Goal: Task Accomplishment & Management: Complete application form

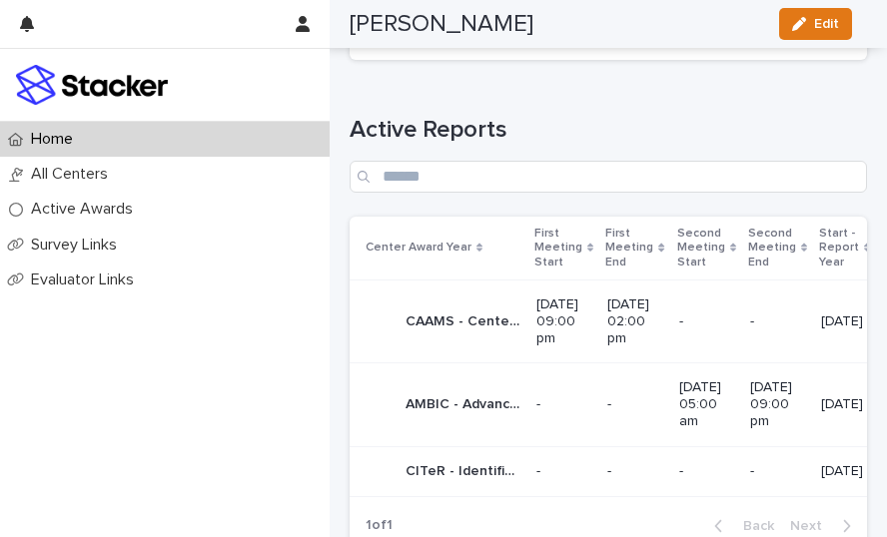
scroll to position [1083, 0]
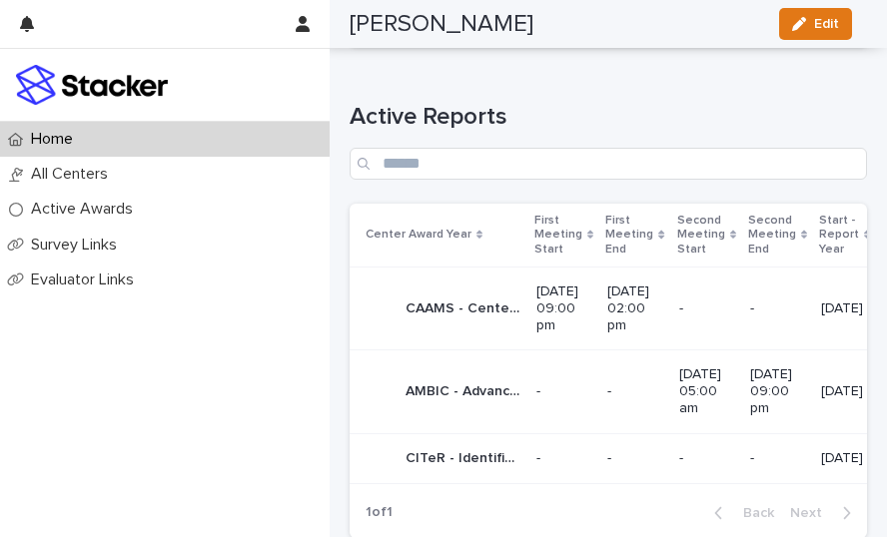
click at [467, 379] on p "AMBIC - Advanced Mammalian Biomanufacturing Innovation Center - Phase 2+" at bounding box center [464, 389] width 119 height 21
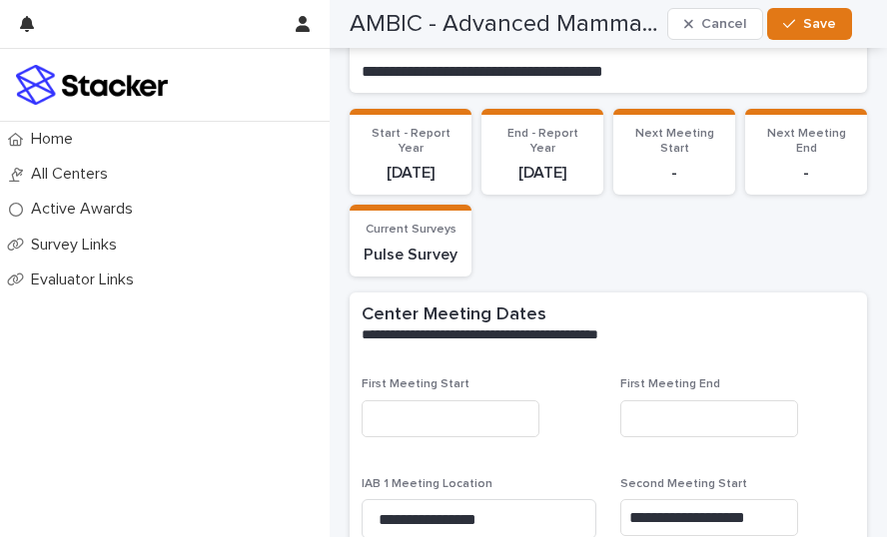
scroll to position [332, 0]
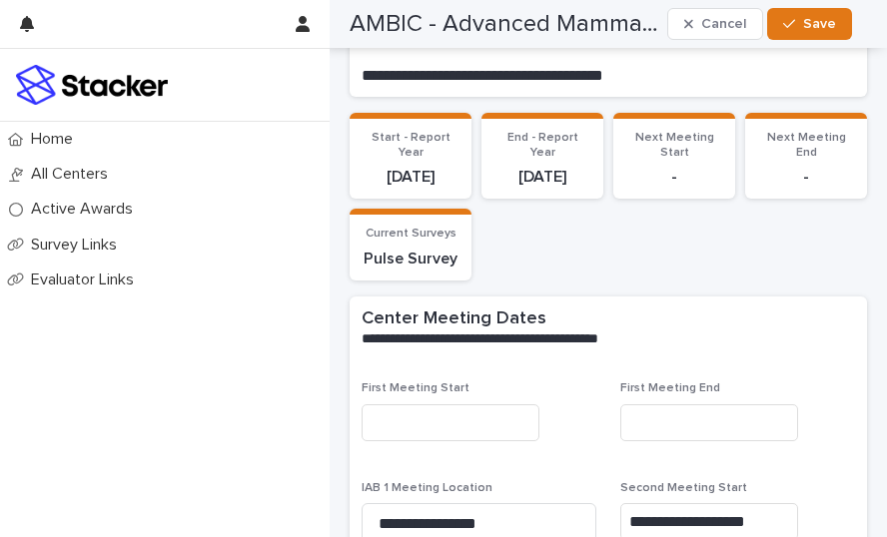
click at [422, 269] on p "Pulse Survey" at bounding box center [410, 259] width 98 height 19
click at [417, 269] on p "Pulse Survey" at bounding box center [410, 259] width 98 height 19
click at [385, 269] on p "Pulse Survey" at bounding box center [410, 259] width 98 height 19
click at [403, 240] on span "Current Surveys" at bounding box center [410, 234] width 91 height 12
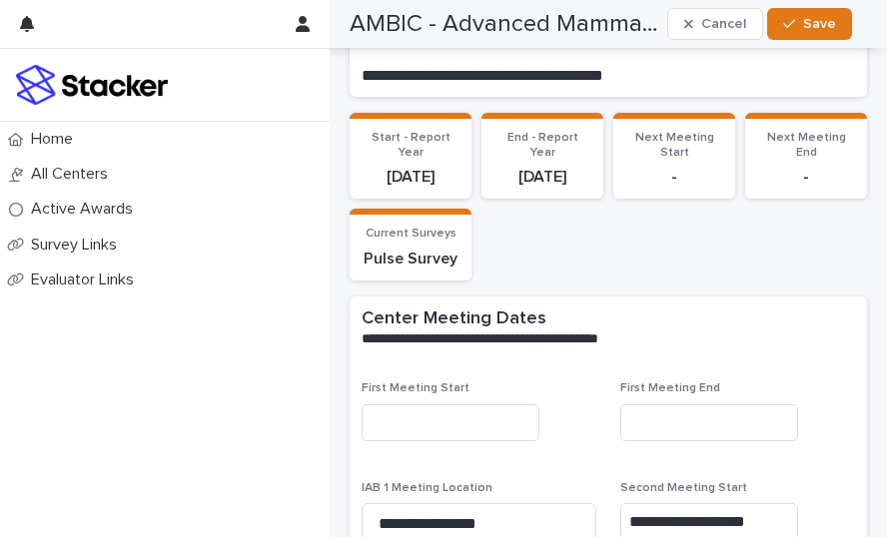
click at [439, 269] on p "Pulse Survey" at bounding box center [410, 259] width 98 height 19
click at [417, 244] on section "Current Surveys Pulse Survey" at bounding box center [410, 245] width 122 height 72
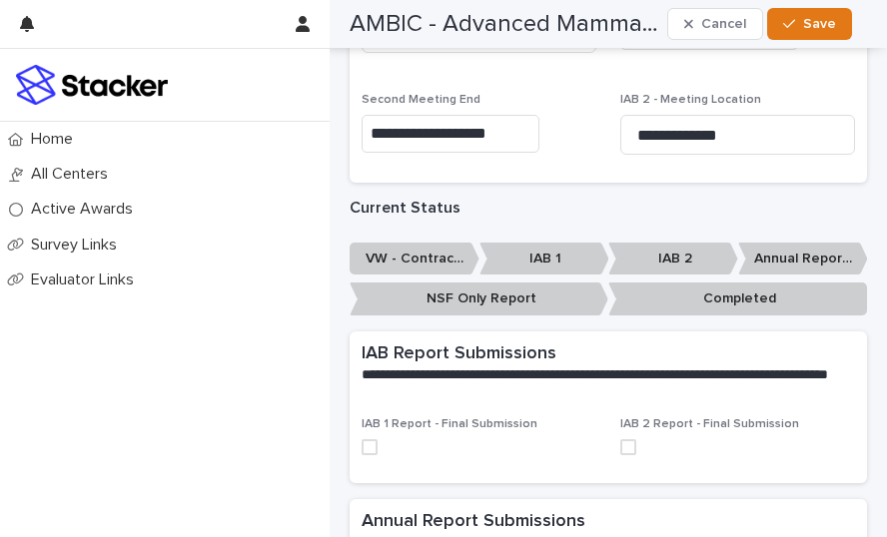
scroll to position [830, 0]
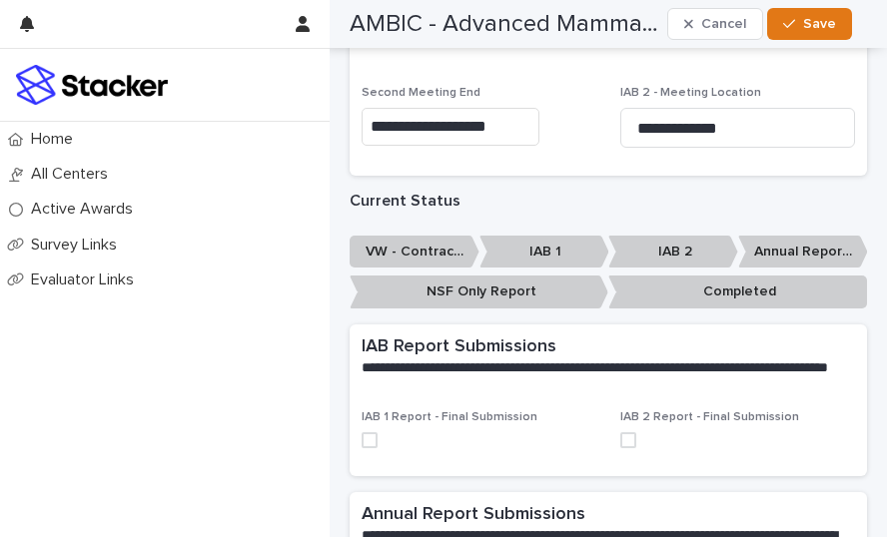
click at [665, 269] on p "IAB 2" at bounding box center [673, 252] width 130 height 33
click at [662, 269] on p "IAB 2" at bounding box center [673, 252] width 130 height 33
click at [615, 269] on p "IAB 2" at bounding box center [673, 252] width 130 height 33
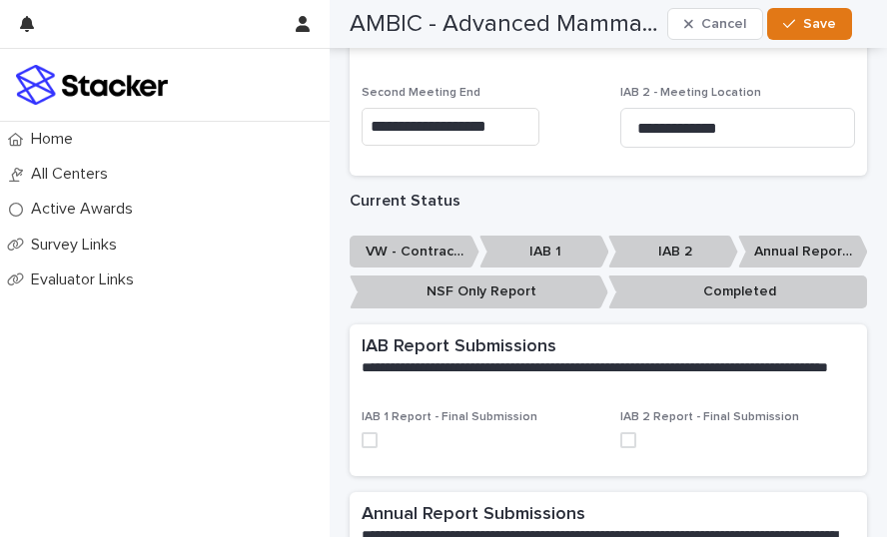
click at [643, 269] on p "IAB 2" at bounding box center [673, 252] width 130 height 33
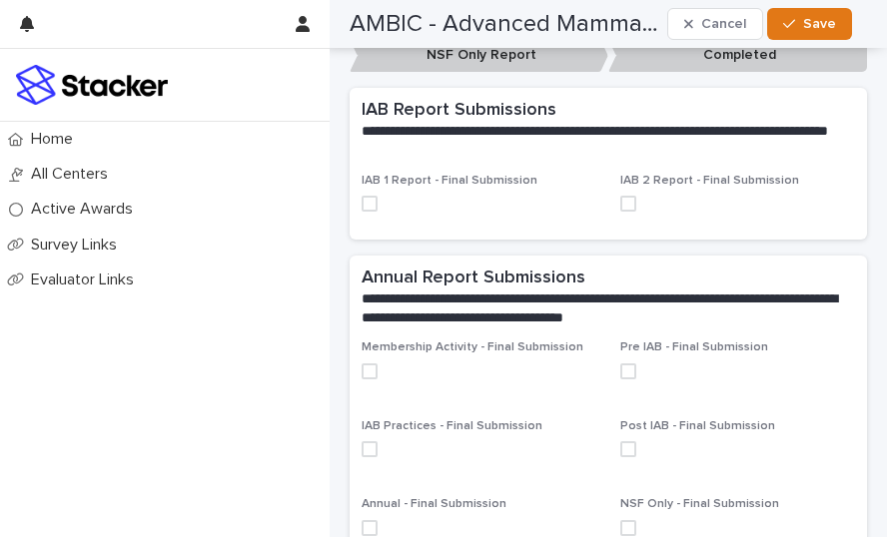
scroll to position [1063, 0]
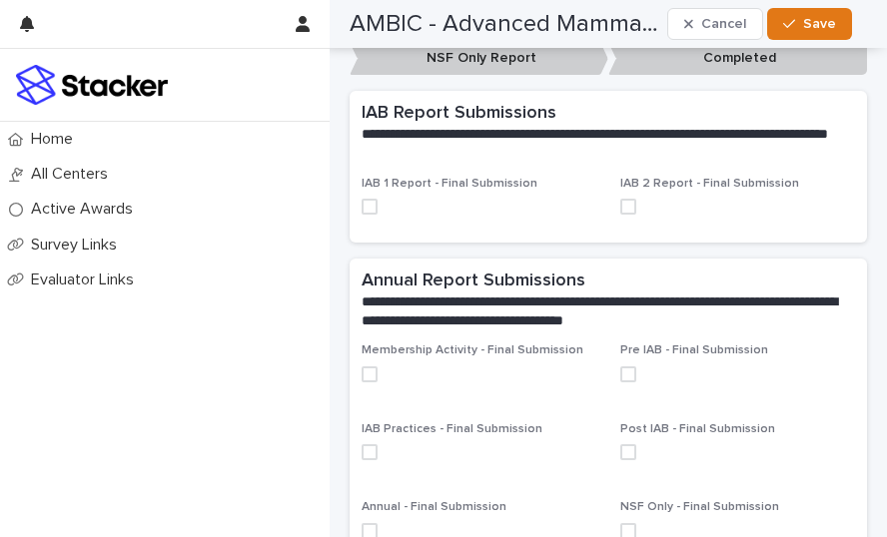
click at [621, 215] on span at bounding box center [628, 207] width 16 height 16
click at [669, 190] on span "IAB 2 Report - Final Submission" at bounding box center [709, 184] width 179 height 12
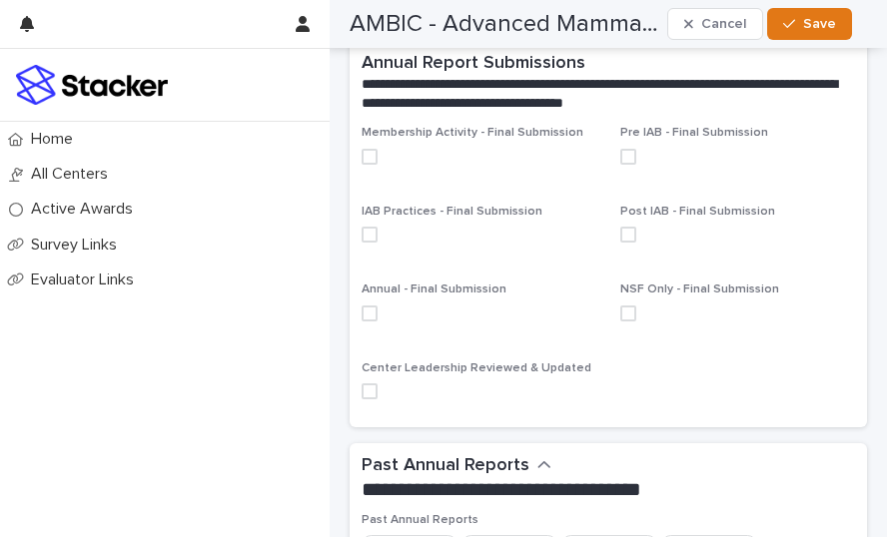
scroll to position [1225, 0]
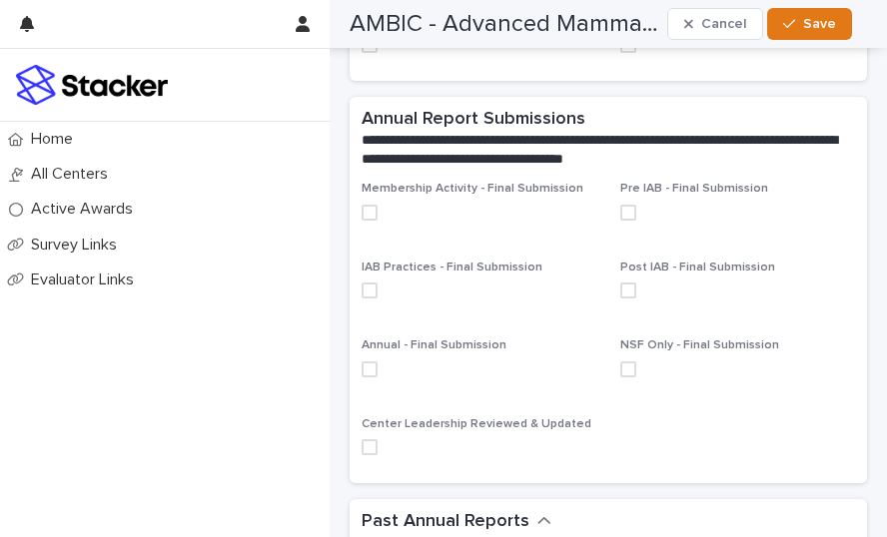
click at [621, 221] on span at bounding box center [628, 213] width 16 height 16
click at [674, 221] on label at bounding box center [737, 213] width 235 height 16
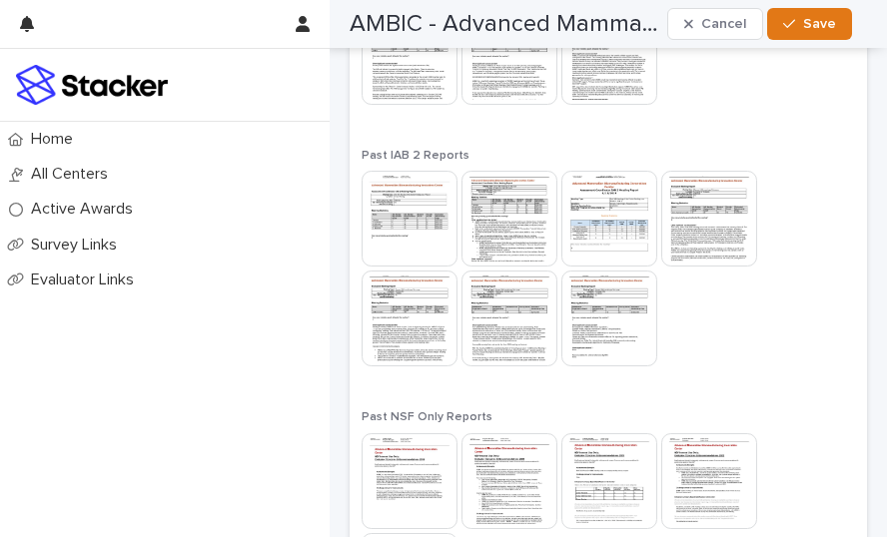
scroll to position [2247, 0]
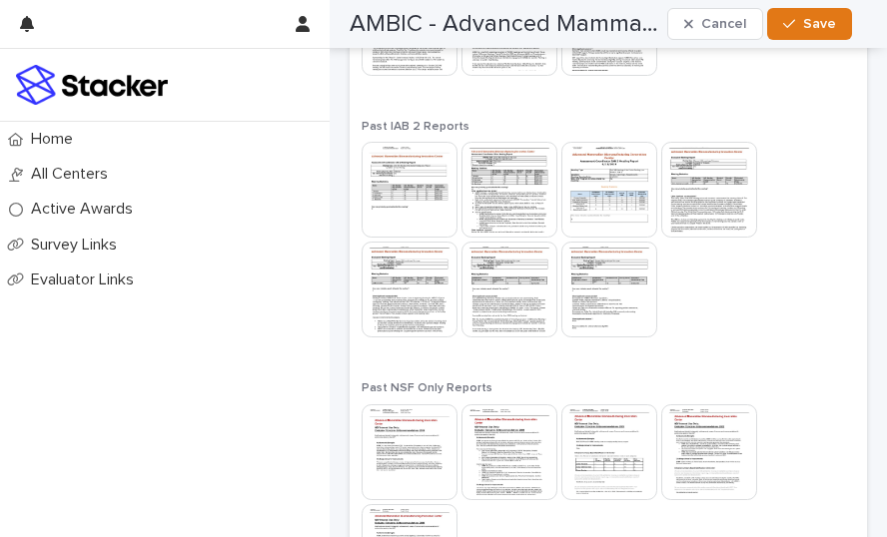
click at [824, 486] on div at bounding box center [607, 504] width 493 height 200
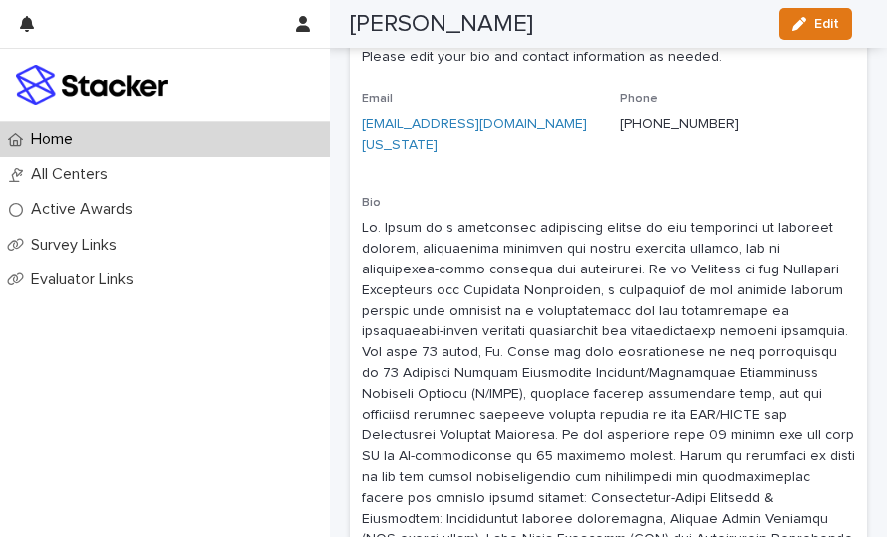
scroll to position [2412, 0]
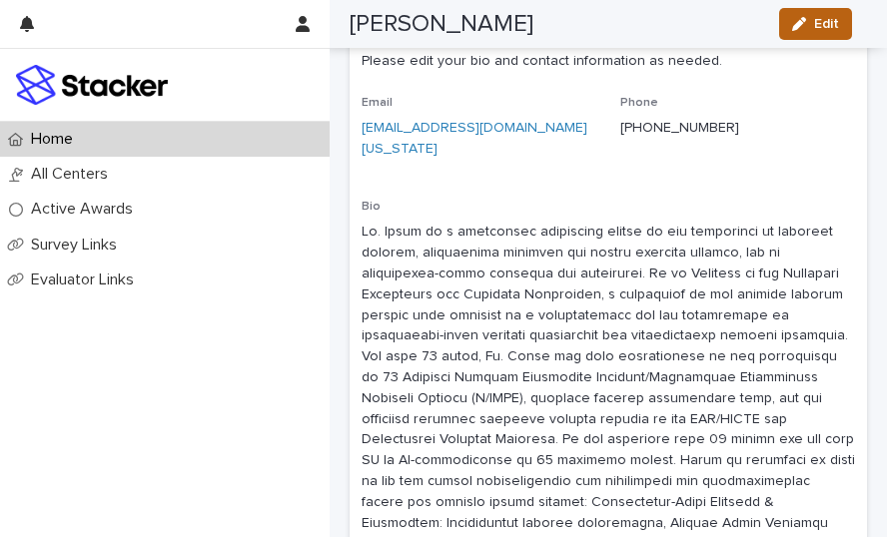
click at [819, 22] on span "Edit" at bounding box center [826, 24] width 25 height 14
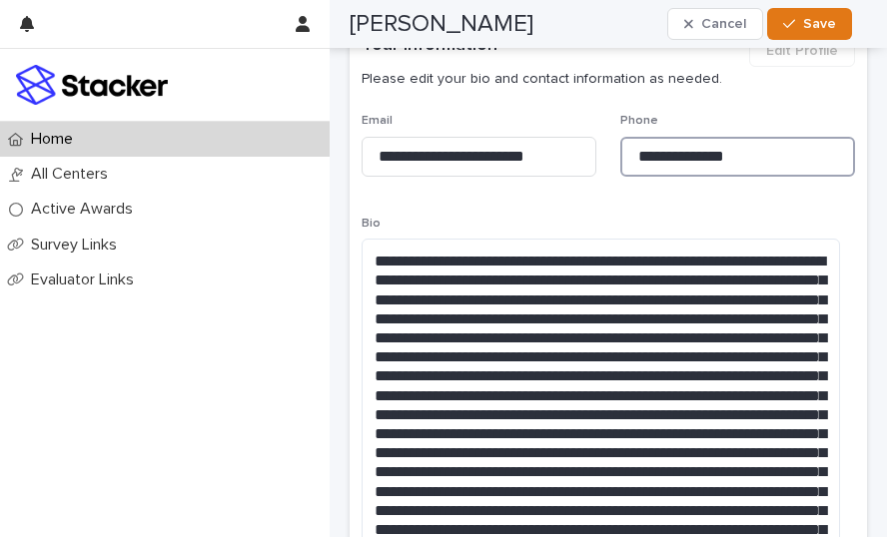
drag, startPoint x: 725, startPoint y: 232, endPoint x: 639, endPoint y: 241, distance: 86.3
click at [639, 177] on input "**********" at bounding box center [737, 157] width 235 height 40
click at [658, 177] on input "**********" at bounding box center [737, 157] width 235 height 40
drag, startPoint x: 725, startPoint y: 232, endPoint x: 668, endPoint y: 231, distance: 56.9
click at [668, 177] on input "**********" at bounding box center [737, 157] width 235 height 40
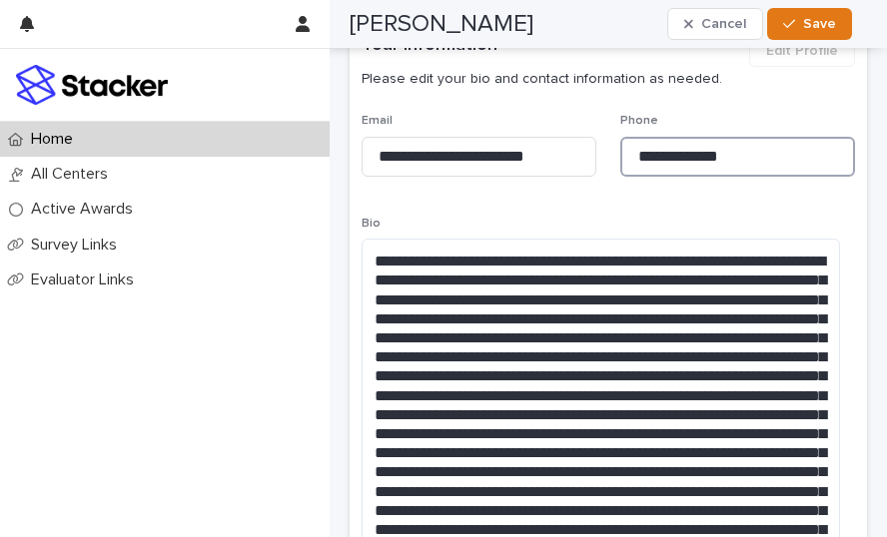
click at [690, 177] on input "**********" at bounding box center [737, 157] width 235 height 40
type input "**********"
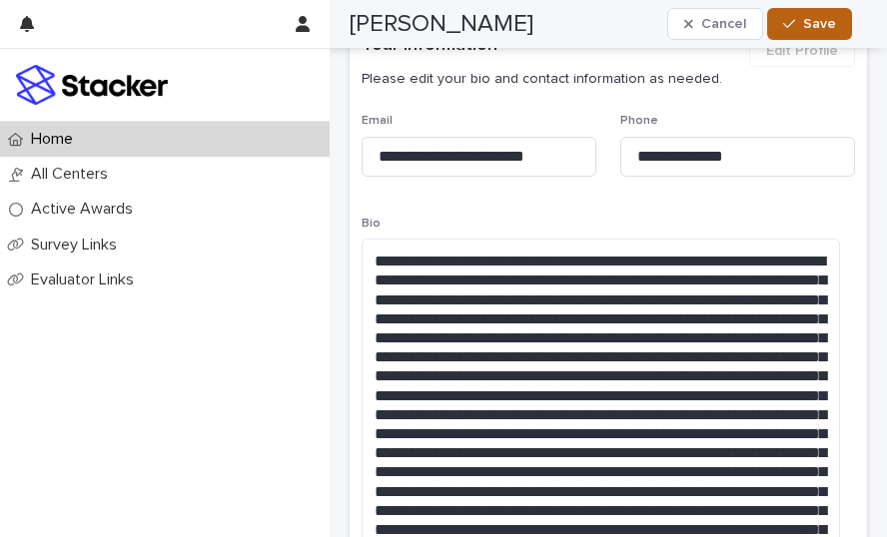
click at [818, 18] on span "Save" at bounding box center [819, 24] width 33 height 14
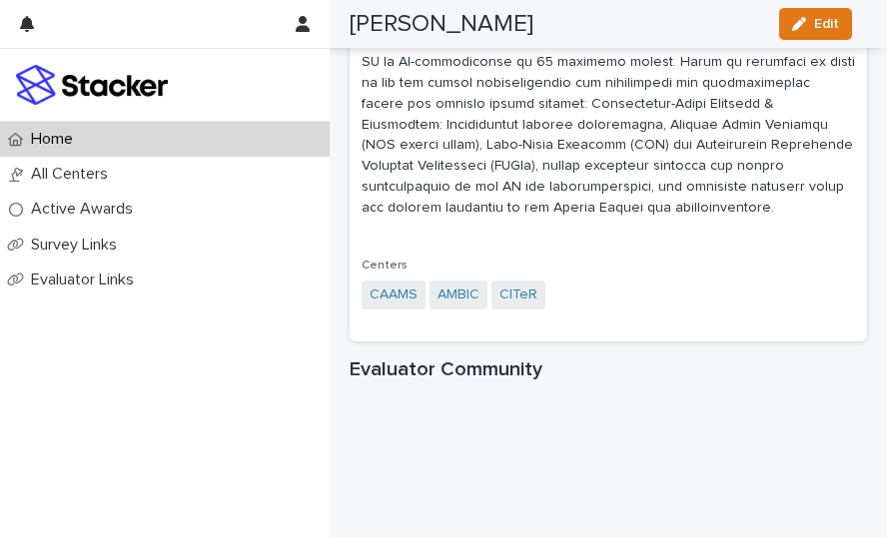
scroll to position [2812, 0]
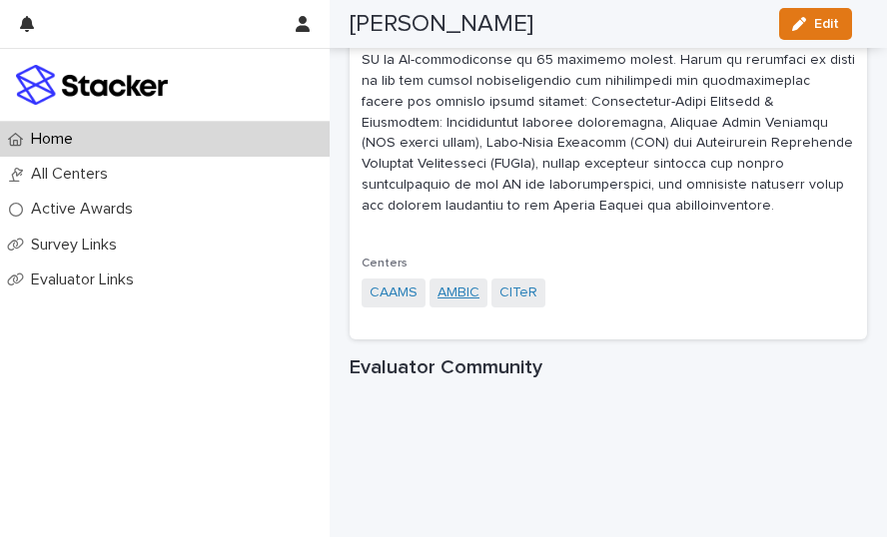
click at [459, 303] on link "AMBIC" at bounding box center [458, 293] width 42 height 21
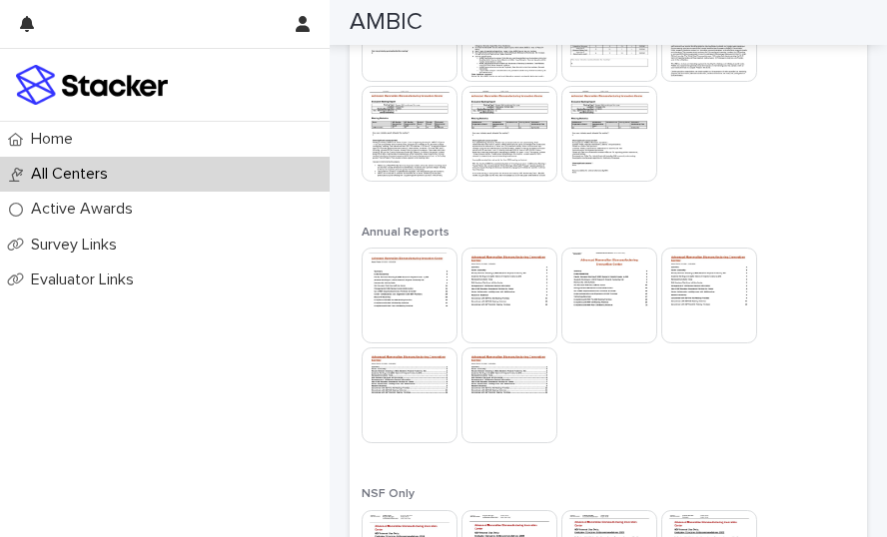
scroll to position [1787, 0]
click at [426, 281] on img at bounding box center [409, 294] width 96 height 96
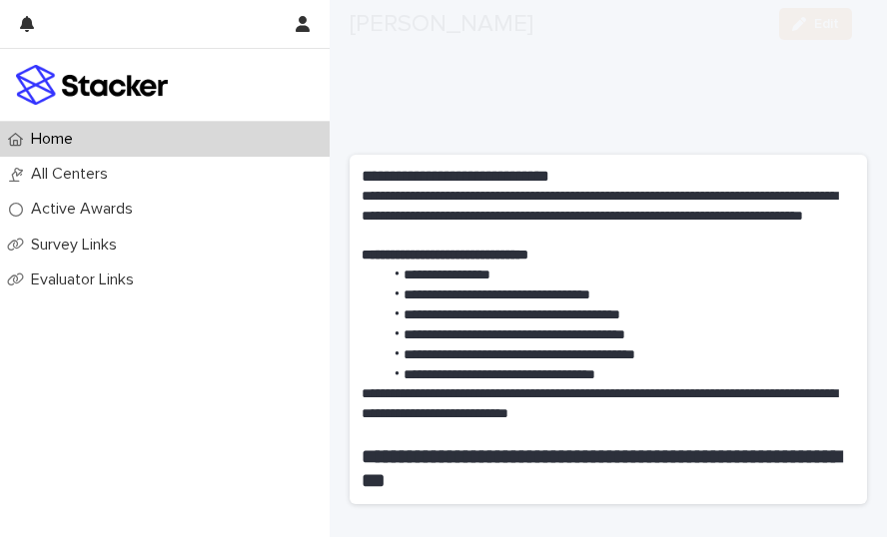
scroll to position [657, 0]
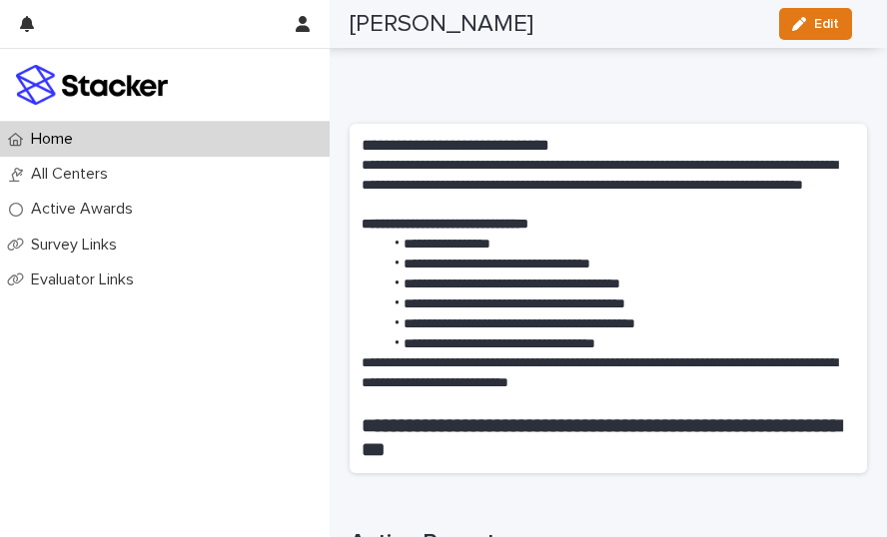
click at [585, 389] on p "**********" at bounding box center [600, 373] width 478 height 40
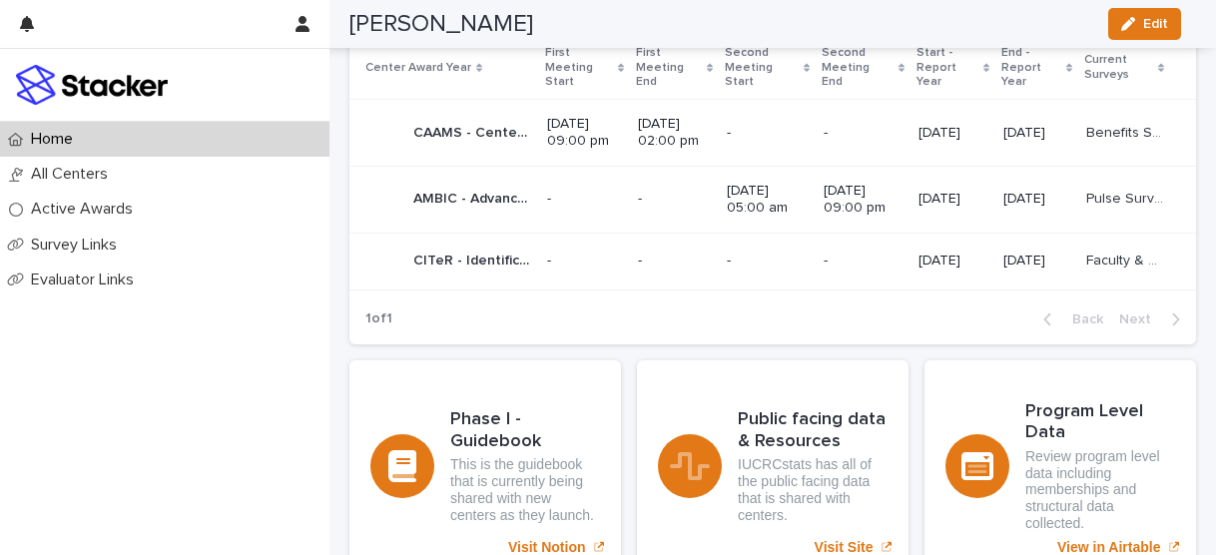
scroll to position [1307, 0]
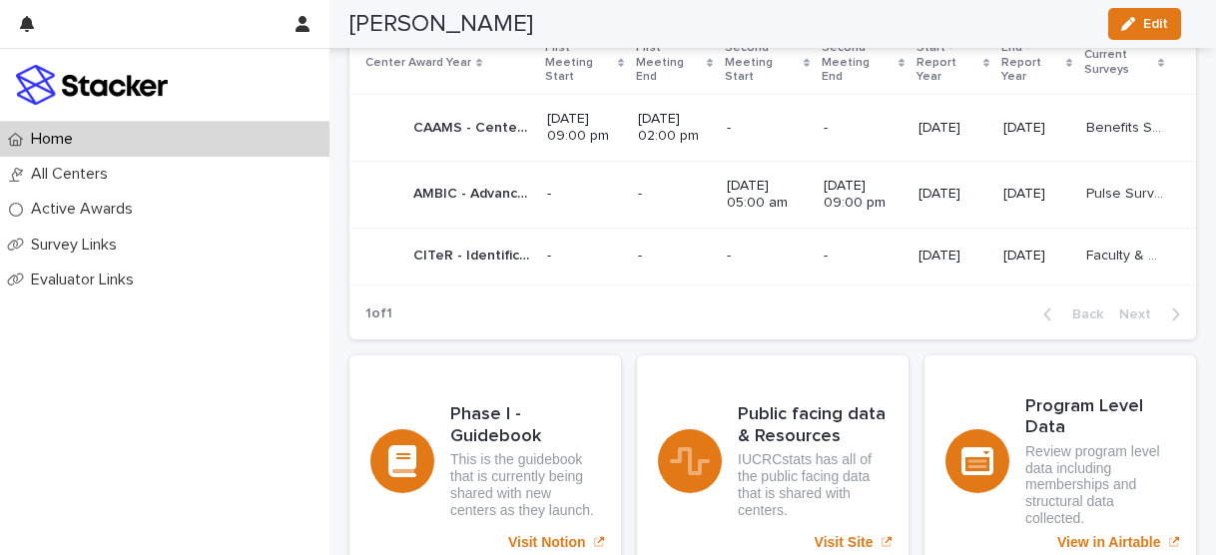
click at [886, 195] on p "Pulse Survey" at bounding box center [1127, 192] width 82 height 21
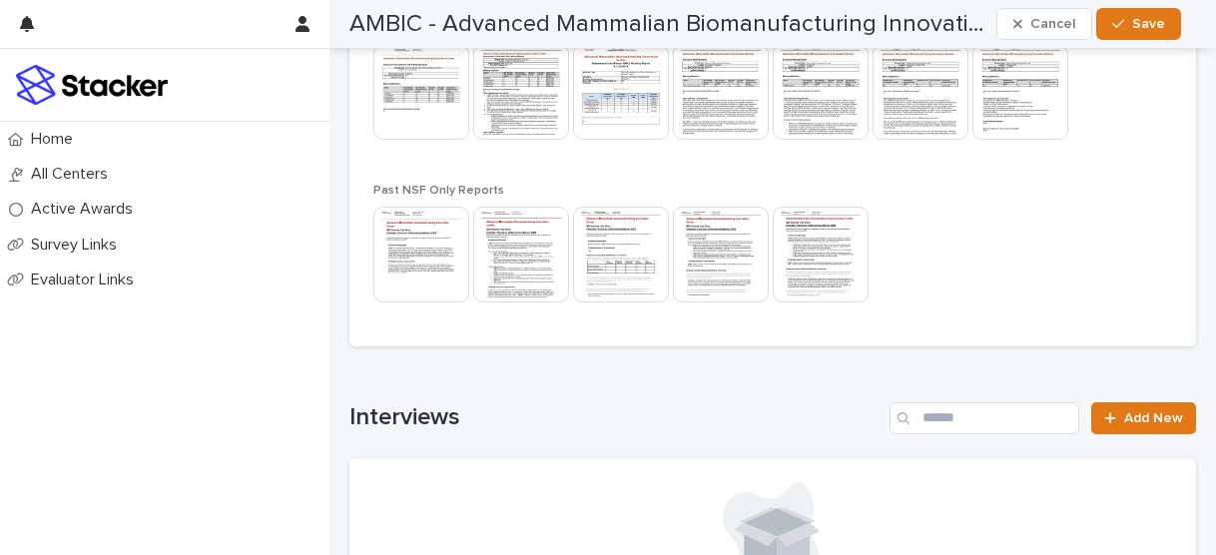
scroll to position [1890, 0]
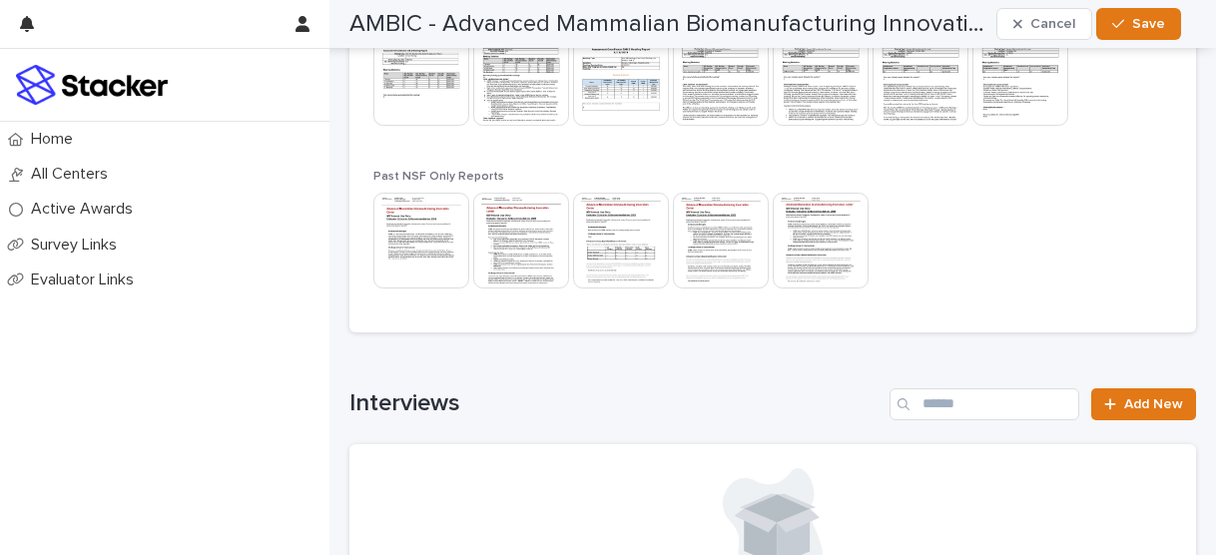
click at [886, 195] on div "This file cannot be opened Download File" at bounding box center [772, 243] width 799 height 100
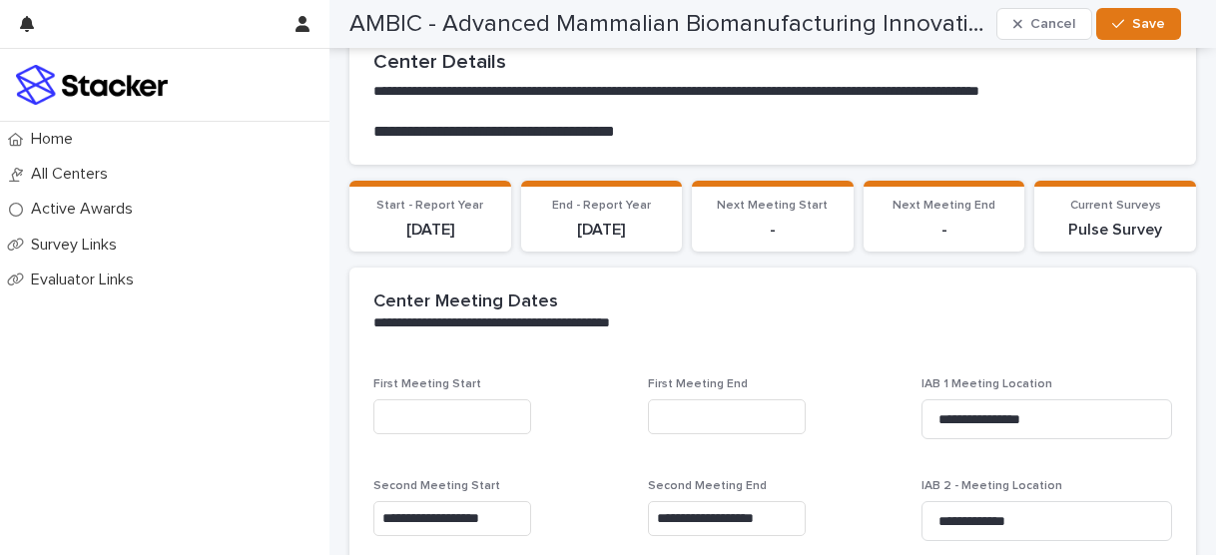
scroll to position [164, 0]
